Goal: Transaction & Acquisition: Purchase product/service

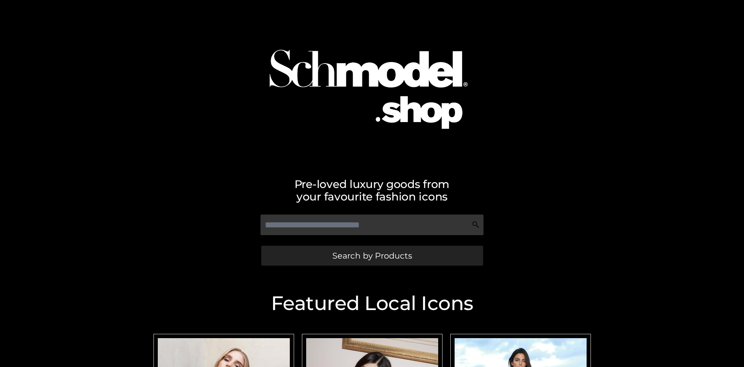
click at [372, 256] on span "Search by Products" at bounding box center [372, 256] width 80 height 8
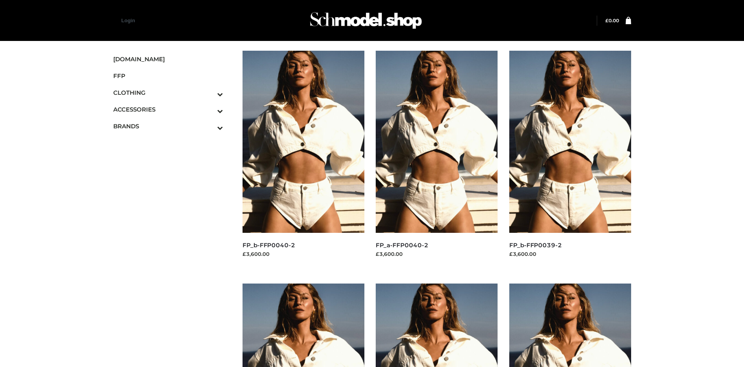
scroll to position [367, 0]
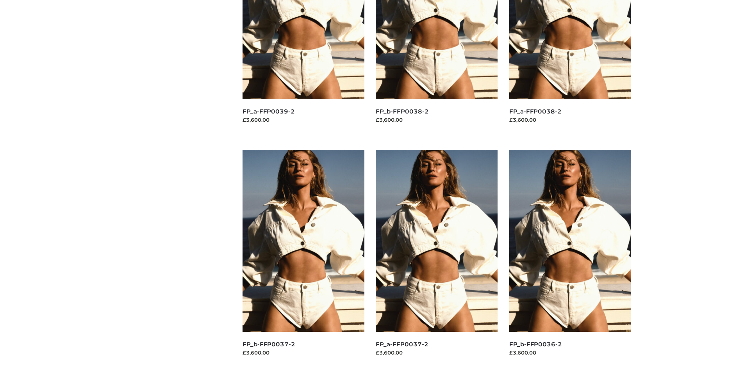
click at [437, 259] on img at bounding box center [437, 241] width 122 height 182
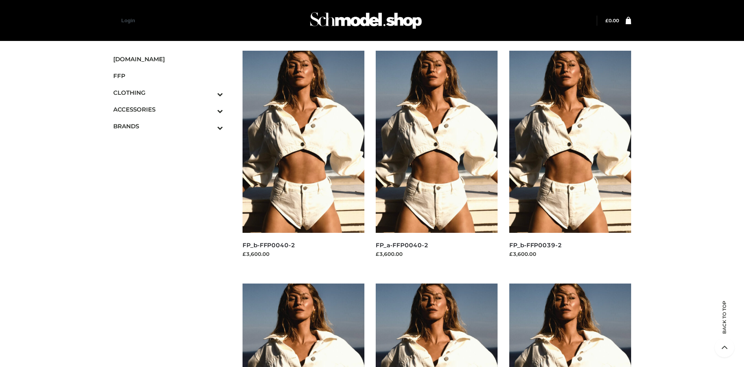
scroll to position [601, 0]
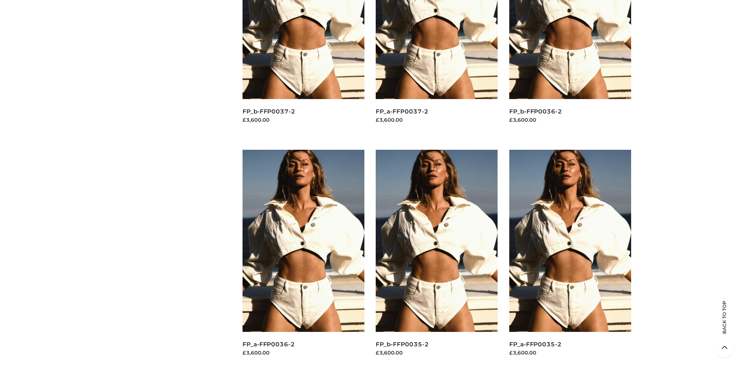
click at [437, 259] on img at bounding box center [437, 241] width 122 height 182
click at [570, 259] on img at bounding box center [570, 241] width 122 height 182
click at [303, 259] on img at bounding box center [303, 241] width 122 height 182
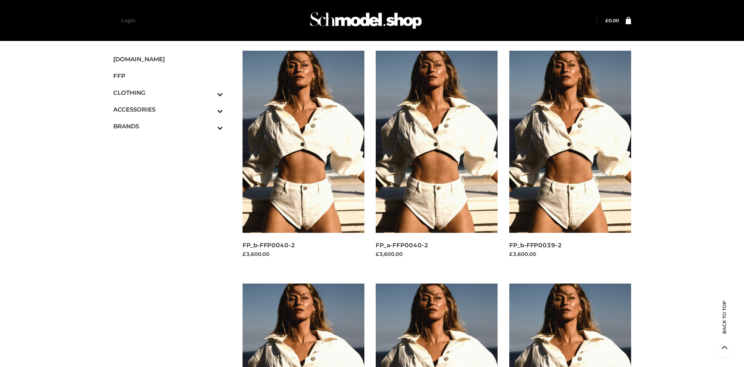
click at [209, 126] on icon "Toggle Submenu" at bounding box center [178, 127] width 87 height 9
click at [172, 143] on span "OPP SWIMWEAR" at bounding box center [172, 143] width 102 height 9
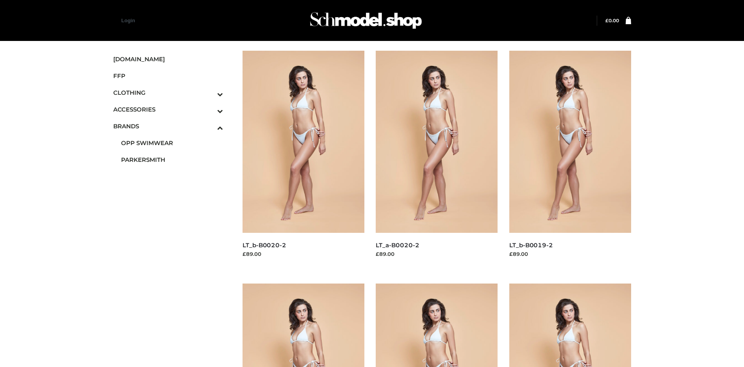
click at [437, 159] on img at bounding box center [437, 142] width 122 height 182
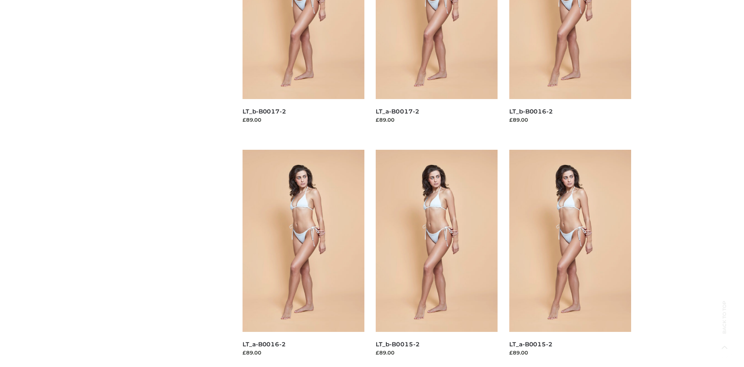
click at [437, 259] on img at bounding box center [437, 241] width 122 height 182
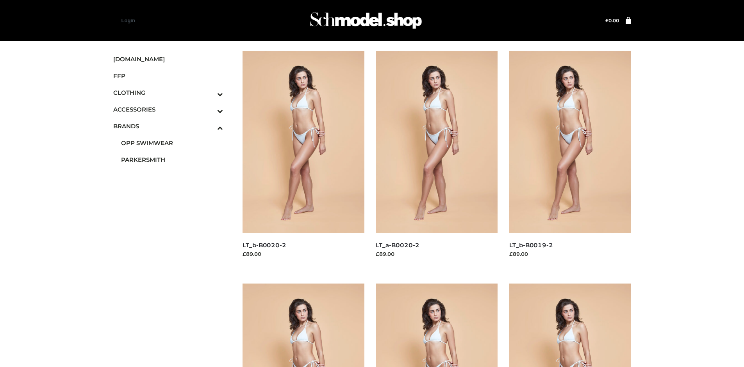
click at [209, 93] on icon "Toggle Submenu" at bounding box center [178, 94] width 87 height 9
click at [172, 160] on span "TWO PIECE" at bounding box center [172, 159] width 102 height 9
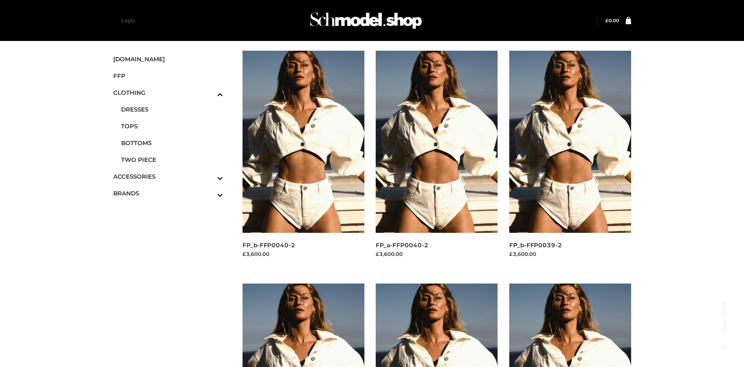
scroll to position [367, 0]
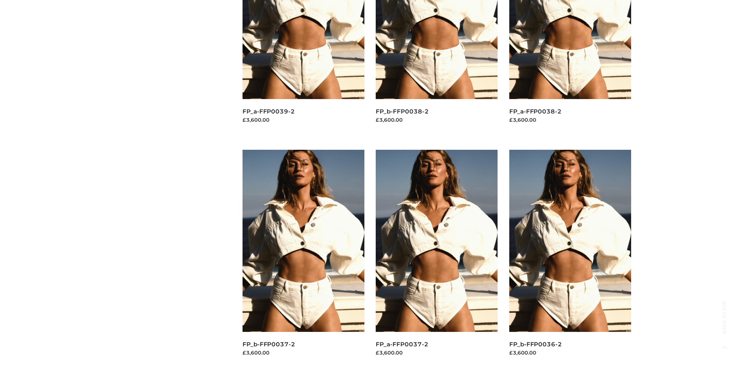
click at [570, 259] on img at bounding box center [570, 241] width 122 height 182
click at [437, 259] on img at bounding box center [437, 241] width 122 height 182
click at [570, 259] on img at bounding box center [570, 241] width 122 height 182
click at [437, 259] on img at bounding box center [437, 241] width 122 height 182
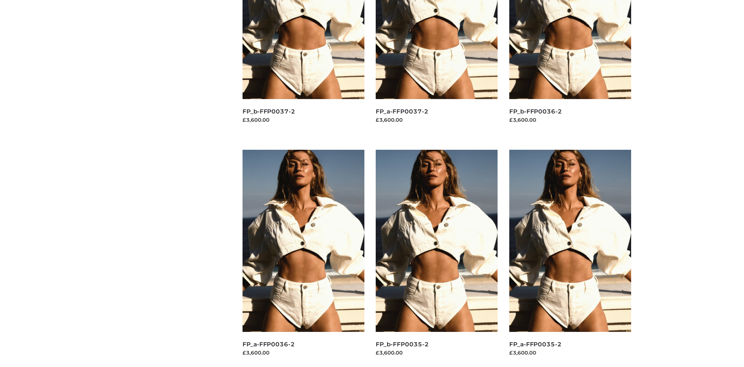
scroll to position [0, 0]
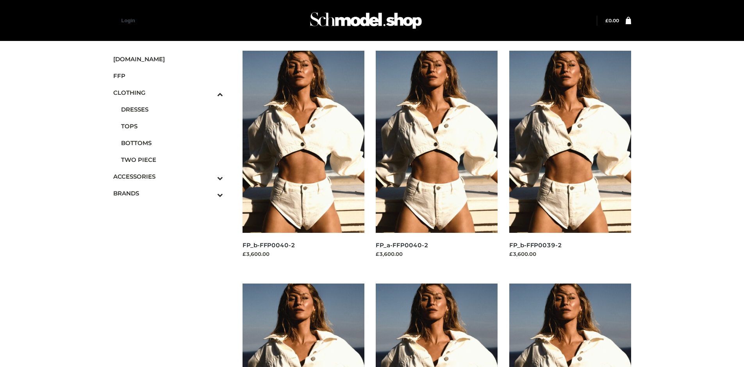
click at [209, 177] on icon "Toggle Submenu" at bounding box center [178, 178] width 87 height 9
click at [172, 143] on span "JEWELRY" at bounding box center [172, 143] width 102 height 9
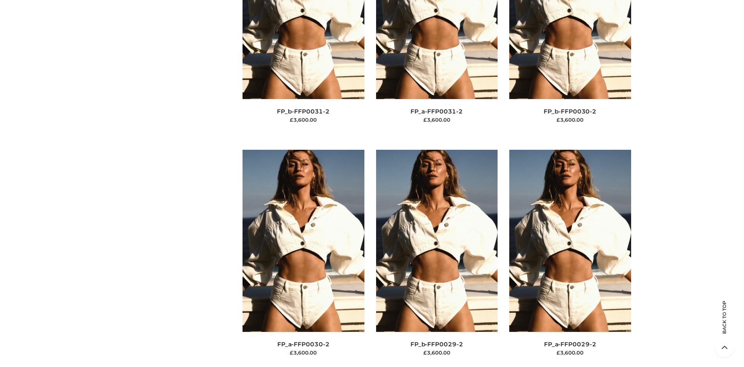
click at [303, 259] on img at bounding box center [303, 241] width 122 height 182
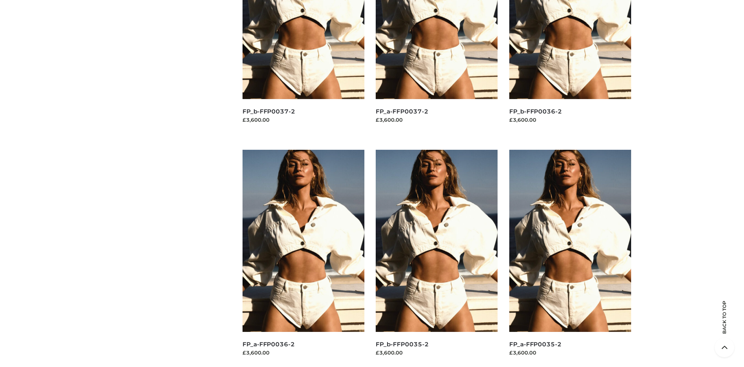
click at [570, 259] on img at bounding box center [570, 241] width 122 height 182
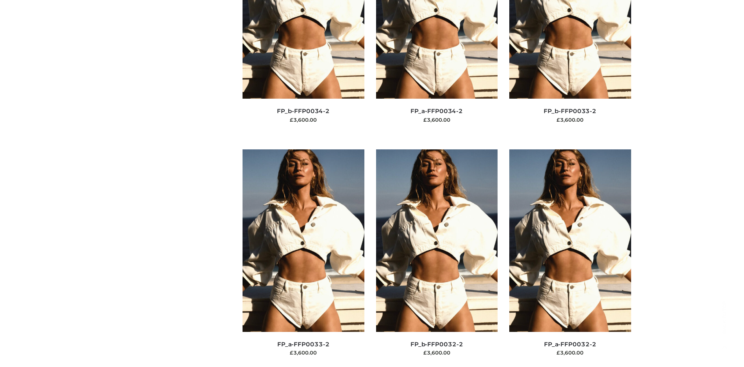
click at [437, 258] on img at bounding box center [437, 241] width 122 height 182
click at [570, 258] on img at bounding box center [570, 241] width 122 height 182
